Goal: Information Seeking & Learning: Find specific fact

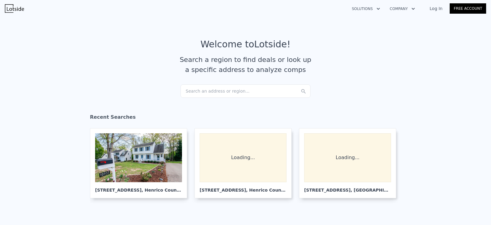
click at [248, 95] on div "Search an address or region..." at bounding box center [245, 90] width 130 height 13
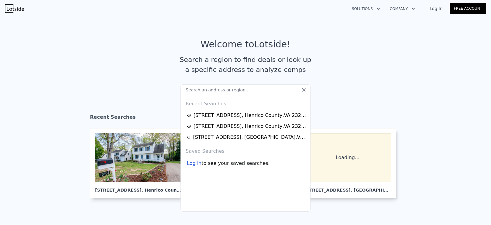
click at [248, 93] on input "text" at bounding box center [245, 89] width 130 height 11
type input "[STREET_ADDRESS]"
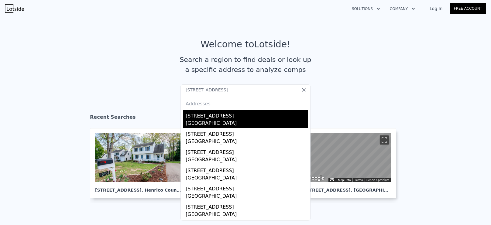
click at [261, 114] on div "[STREET_ADDRESS]" at bounding box center [246, 115] width 122 height 10
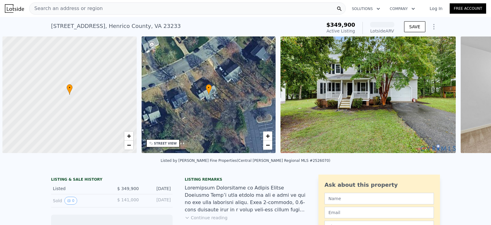
scroll to position [0, 2]
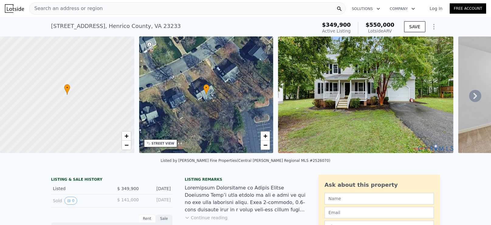
click at [476, 95] on icon at bounding box center [475, 96] width 4 height 6
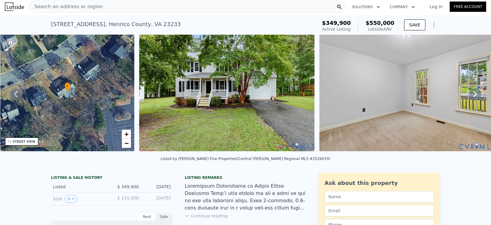
scroll to position [0, 0]
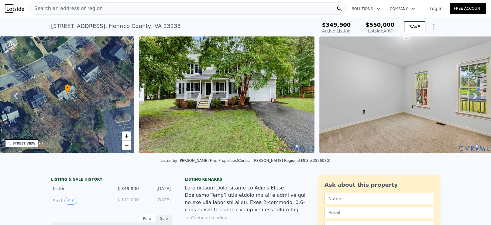
click at [146, 27] on div "[STREET_ADDRESS]" at bounding box center [116, 26] width 130 height 8
copy div "[STREET_ADDRESS] Active at $349,900 (~ARV $550k )"
